Goal: Navigation & Orientation: Find specific page/section

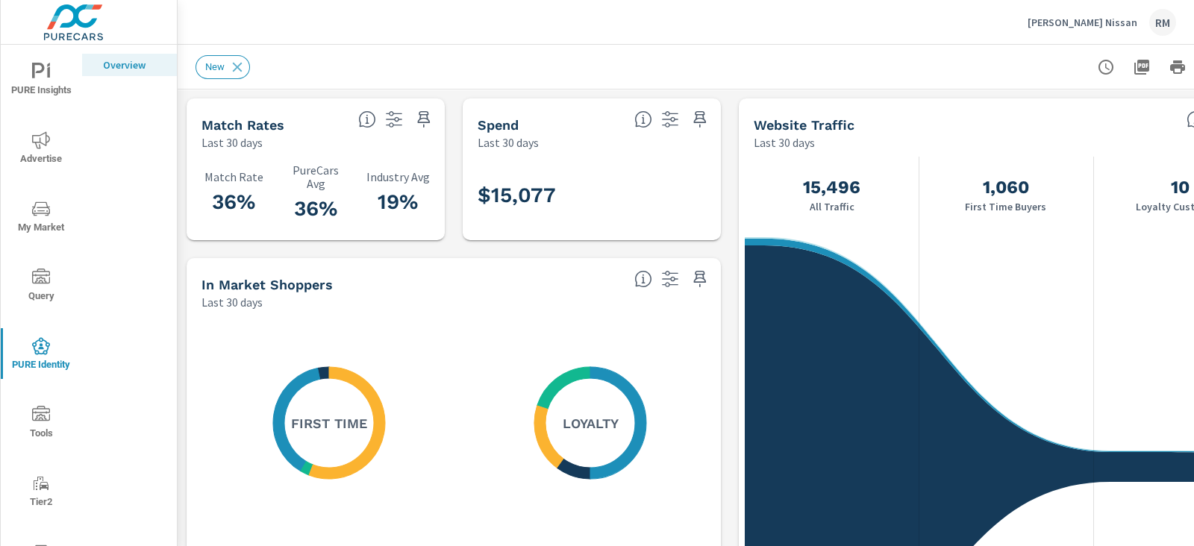
scroll to position [1, 0]
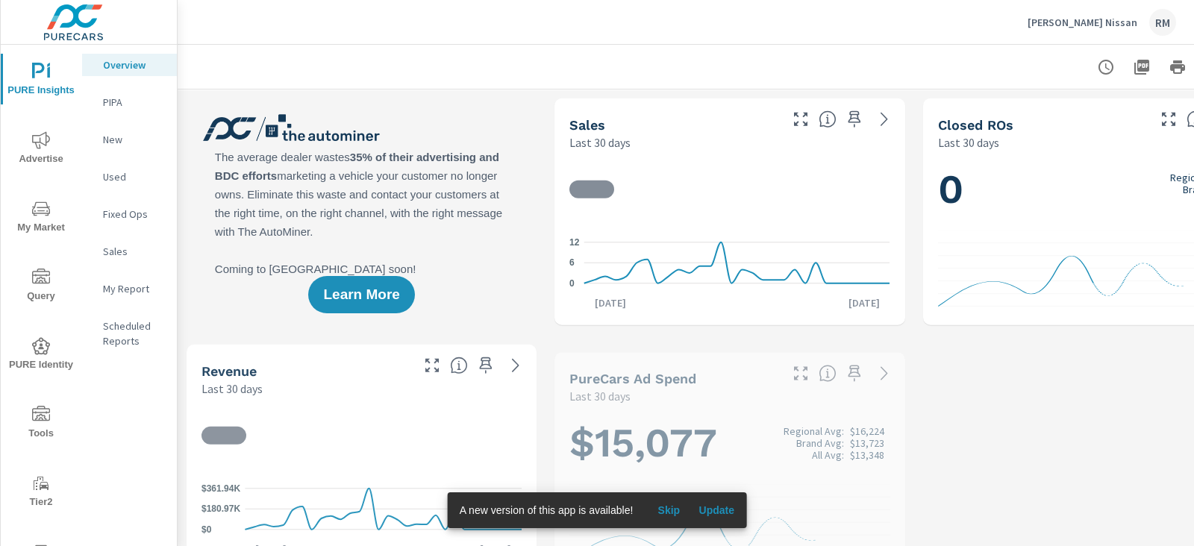
click at [40, 222] on span "My Market" at bounding box center [41, 218] width 72 height 37
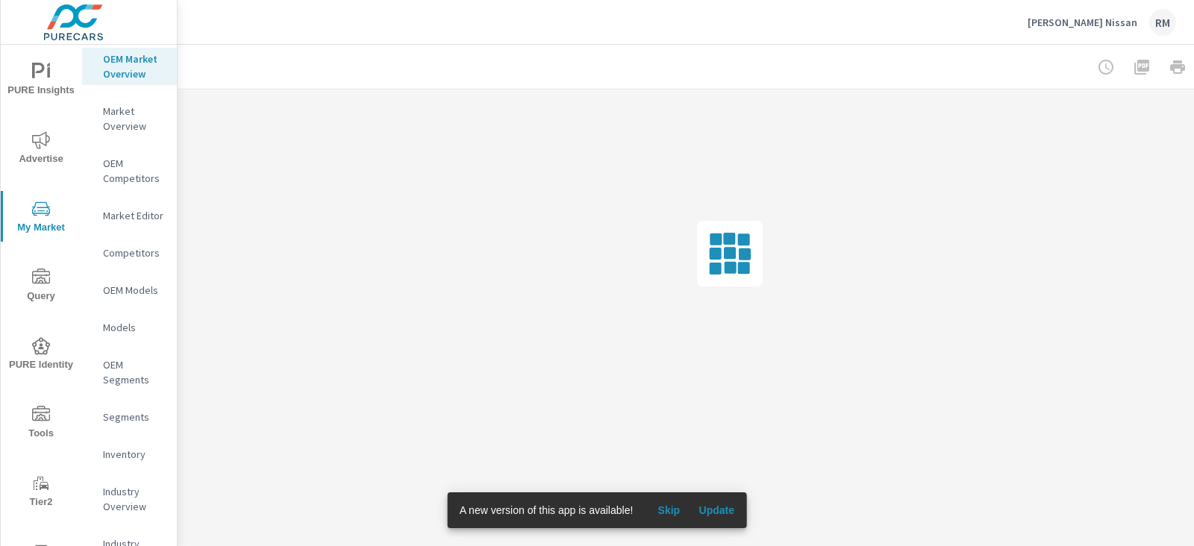
scroll to position [51, 0]
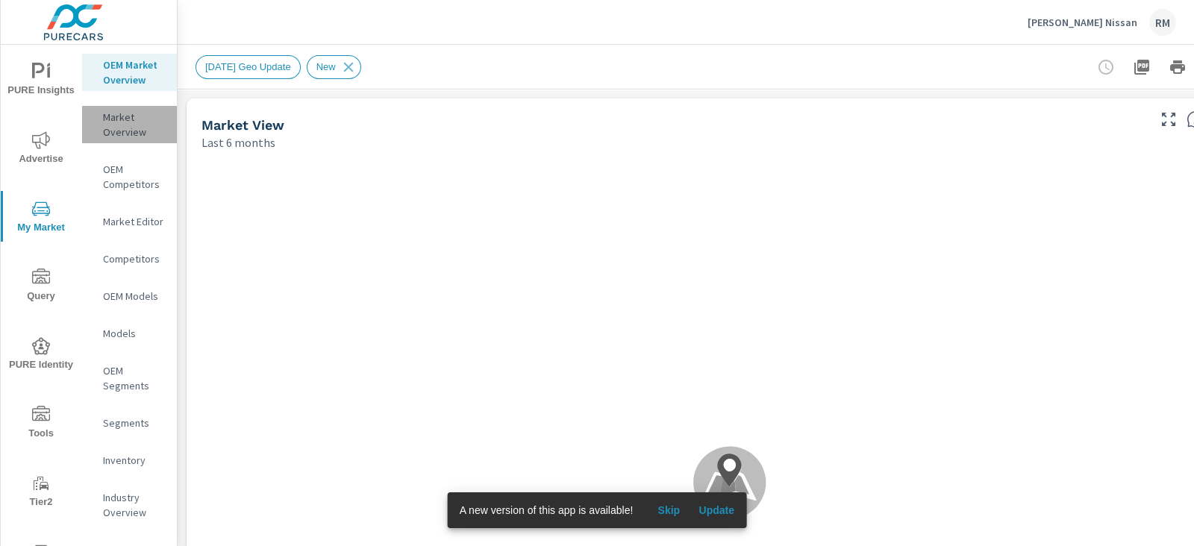
click at [136, 140] on p "Market Overview" at bounding box center [134, 125] width 62 height 30
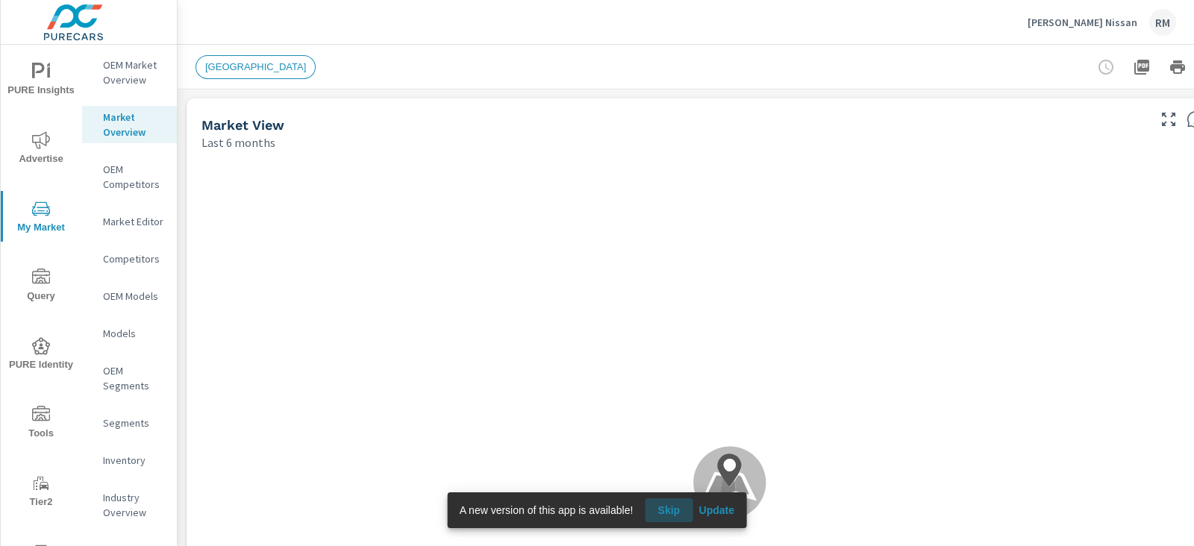
click at [678, 510] on span "Skip" at bounding box center [669, 510] width 36 height 13
click at [663, 515] on span "Skip" at bounding box center [669, 510] width 36 height 13
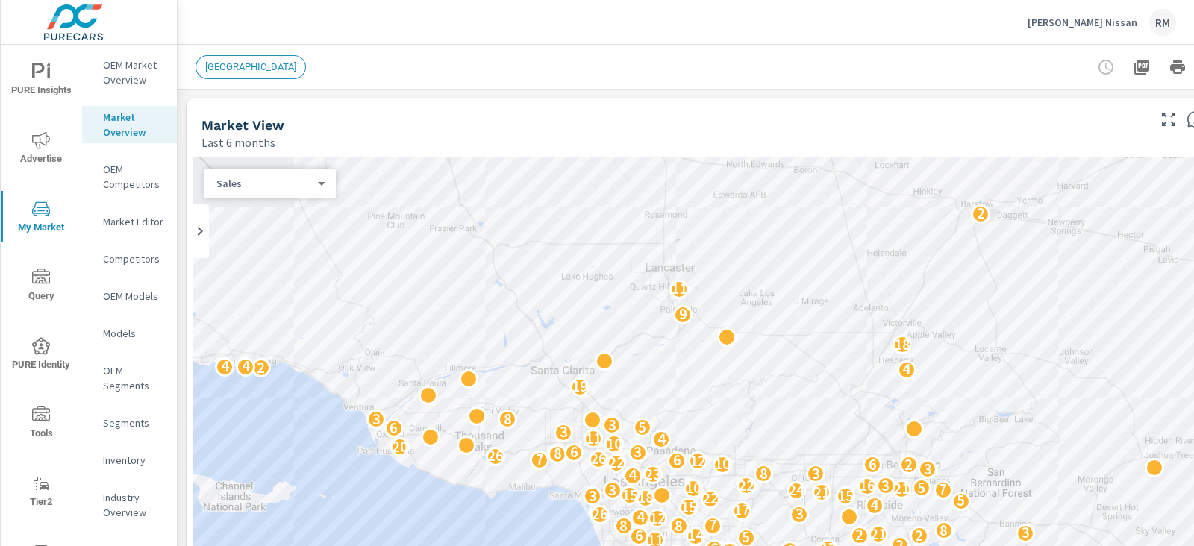
click at [127, 71] on p "OEM Market Overview" at bounding box center [134, 72] width 62 height 30
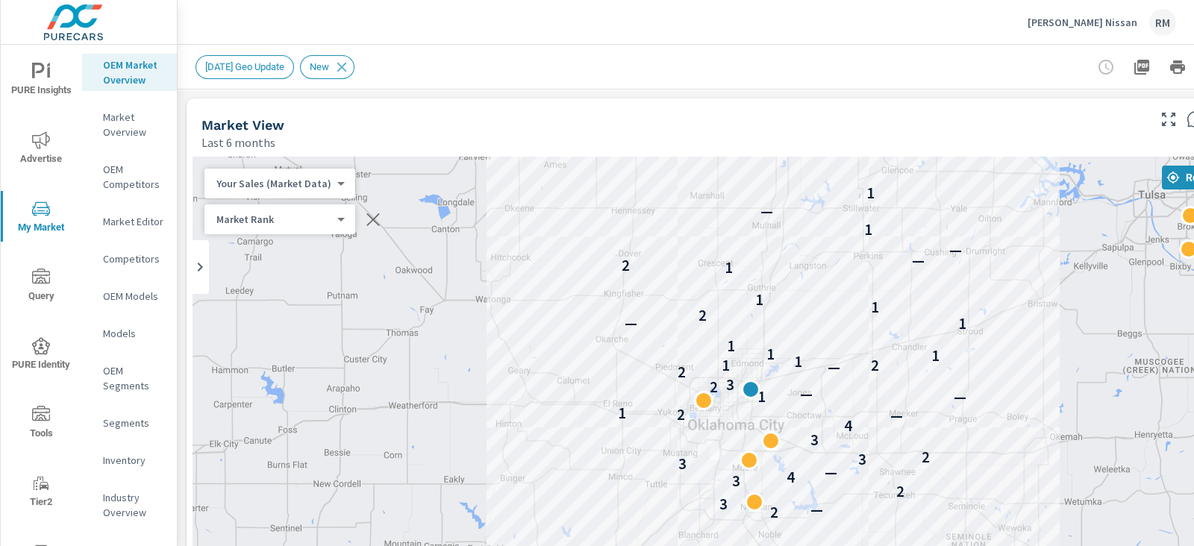
scroll to position [0, 102]
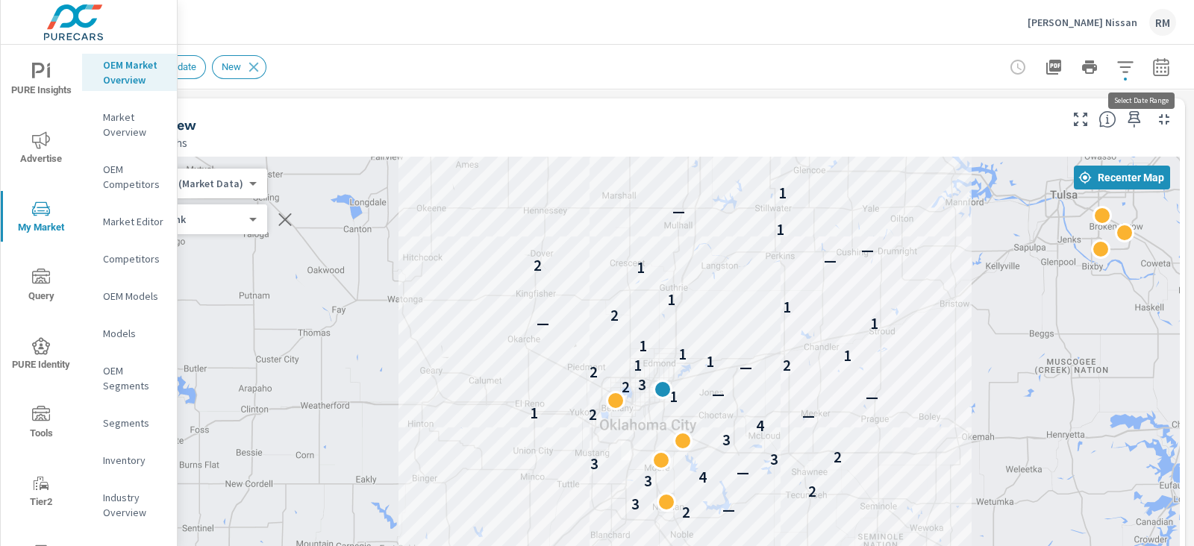
click at [1152, 73] on icon "button" at bounding box center [1161, 67] width 18 height 18
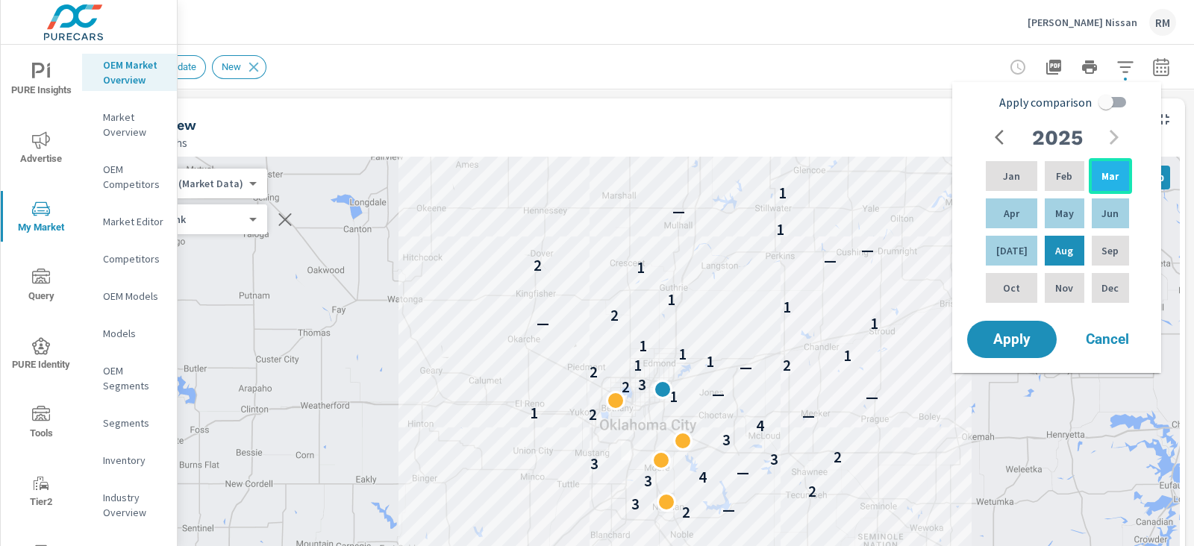
click at [1103, 180] on p "Mar" at bounding box center [1110, 176] width 17 height 15
click at [1070, 249] on div "Aug" at bounding box center [1064, 251] width 45 height 36
click at [1003, 247] on p "[DATE]" at bounding box center [1011, 250] width 31 height 15
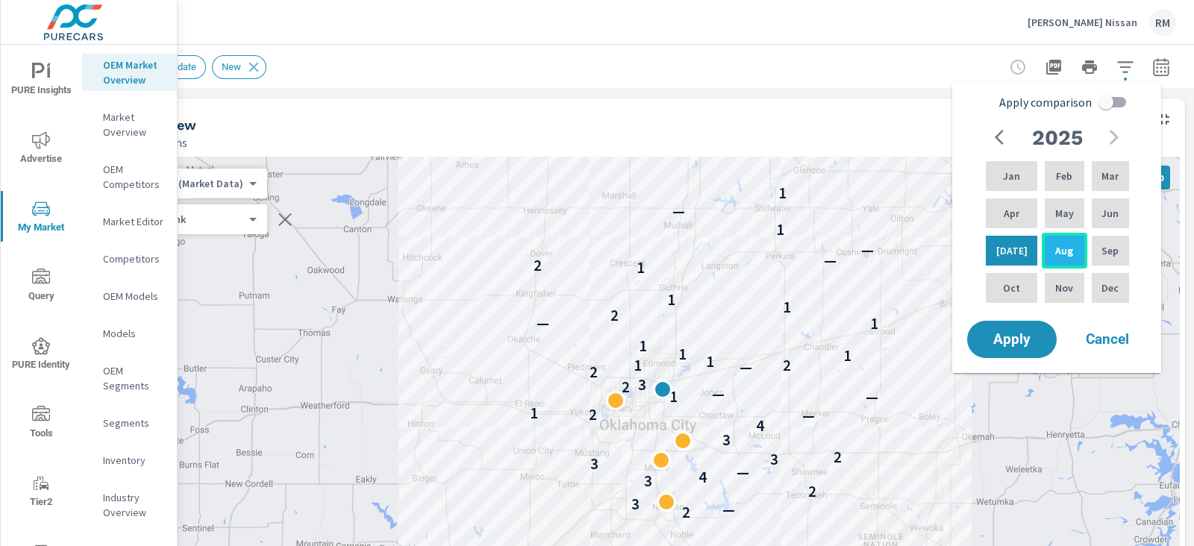
click at [1056, 253] on p "Aug" at bounding box center [1064, 250] width 18 height 15
click at [1035, 338] on span "Apply" at bounding box center [1011, 340] width 61 height 14
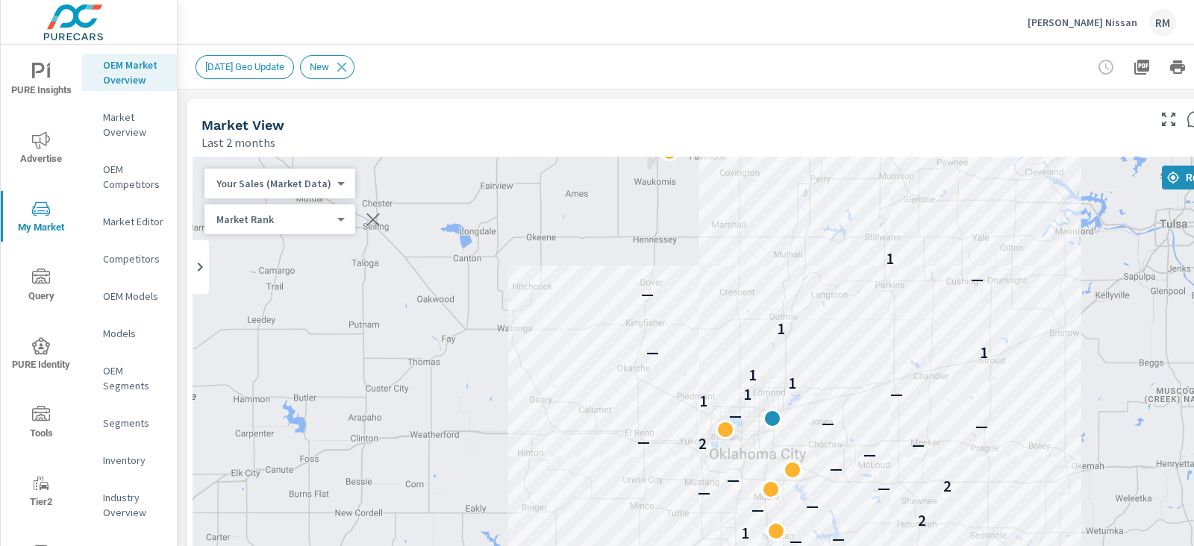
drag, startPoint x: 864, startPoint y: 255, endPoint x: 887, endPoint y: 285, distance: 37.8
click at [887, 285] on div "— — 1 2 — — — — 2 — — — — 2 — — — — 1 — 1 1 1 1 — 1 — — 1" at bounding box center [730, 460] width 1075 height 606
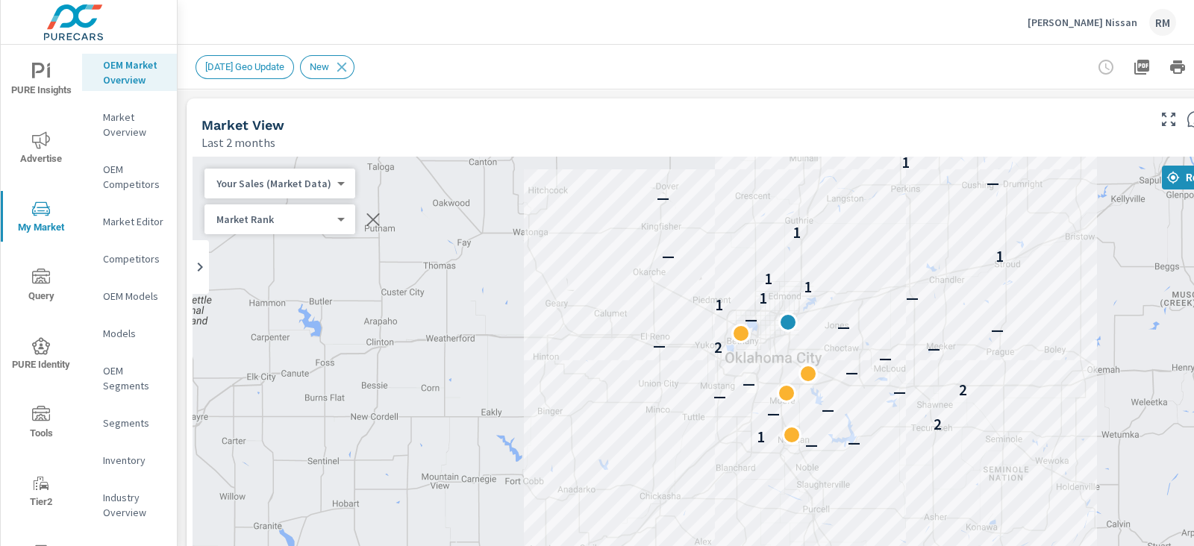
drag, startPoint x: 756, startPoint y: 363, endPoint x: 769, endPoint y: 264, distance: 100.2
click at [769, 264] on div "— — 1 2 — — — — 2 — — — — 2 — — — — 1 — 1 1 1 1 — 1 — — 1" at bounding box center [730, 460] width 1075 height 606
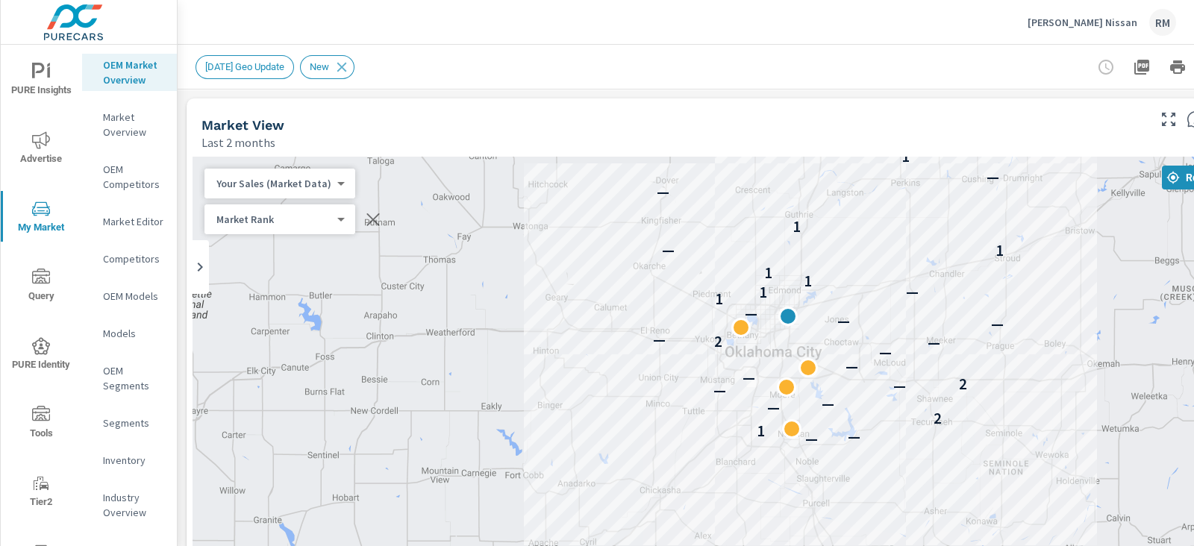
click at [128, 229] on p "Market Editor" at bounding box center [134, 221] width 62 height 15
